Goal: Check status: Check status

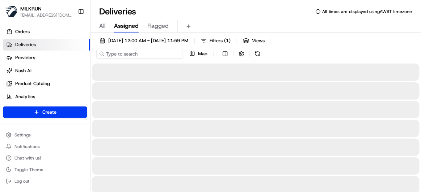
drag, startPoint x: 153, startPoint y: 50, endPoint x: 150, endPoint y: 53, distance: 3.8
click at [151, 52] on input at bounding box center [139, 54] width 87 height 10
paste input "76c8c59f-edce-4935-8a25-e3c0aa97367e"
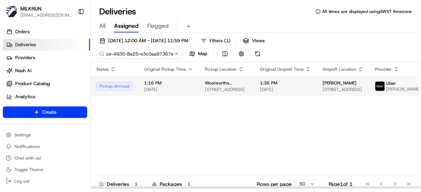
type input "76c8c59f-edce-4935-8a25-e3c0aa97367e"
click at [208, 93] on span "[STREET_ADDRESS]" at bounding box center [226, 90] width 43 height 6
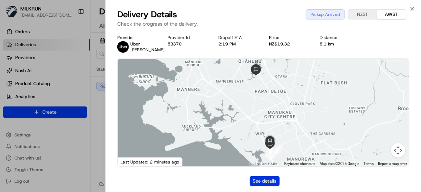
click at [264, 180] on button "See details" at bounding box center [265, 181] width 30 height 10
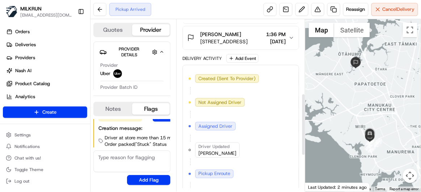
scroll to position [205, 0]
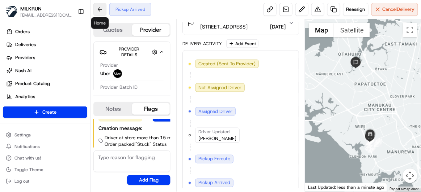
click at [103, 9] on button at bounding box center [99, 9] width 13 height 13
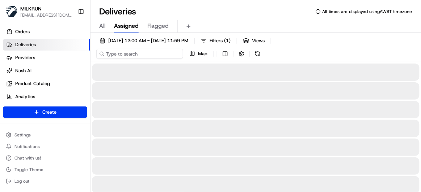
click at [141, 53] on input at bounding box center [139, 54] width 87 height 10
paste input "36157bc5-744f-4f46-ad9d-173f20785a82"
type input "36157bc5-744f-4f46-ad9d-173f20785a82"
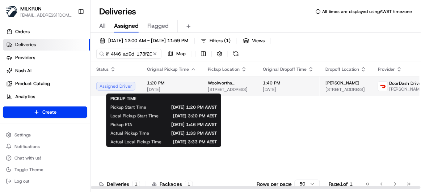
click at [178, 89] on span "[DATE]" at bounding box center [171, 90] width 49 height 6
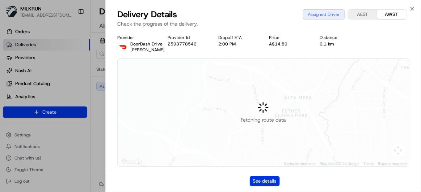
click at [271, 183] on button "See details" at bounding box center [265, 181] width 30 height 10
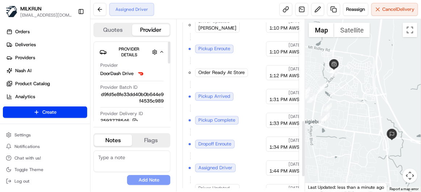
scroll to position [350, 0]
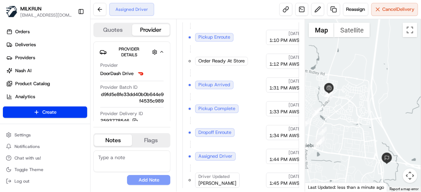
drag, startPoint x: 369, startPoint y: 155, endPoint x: 351, endPoint y: 129, distance: 31.2
click at [351, 129] on div at bounding box center [363, 105] width 116 height 173
